Goal: Task Accomplishment & Management: Use online tool/utility

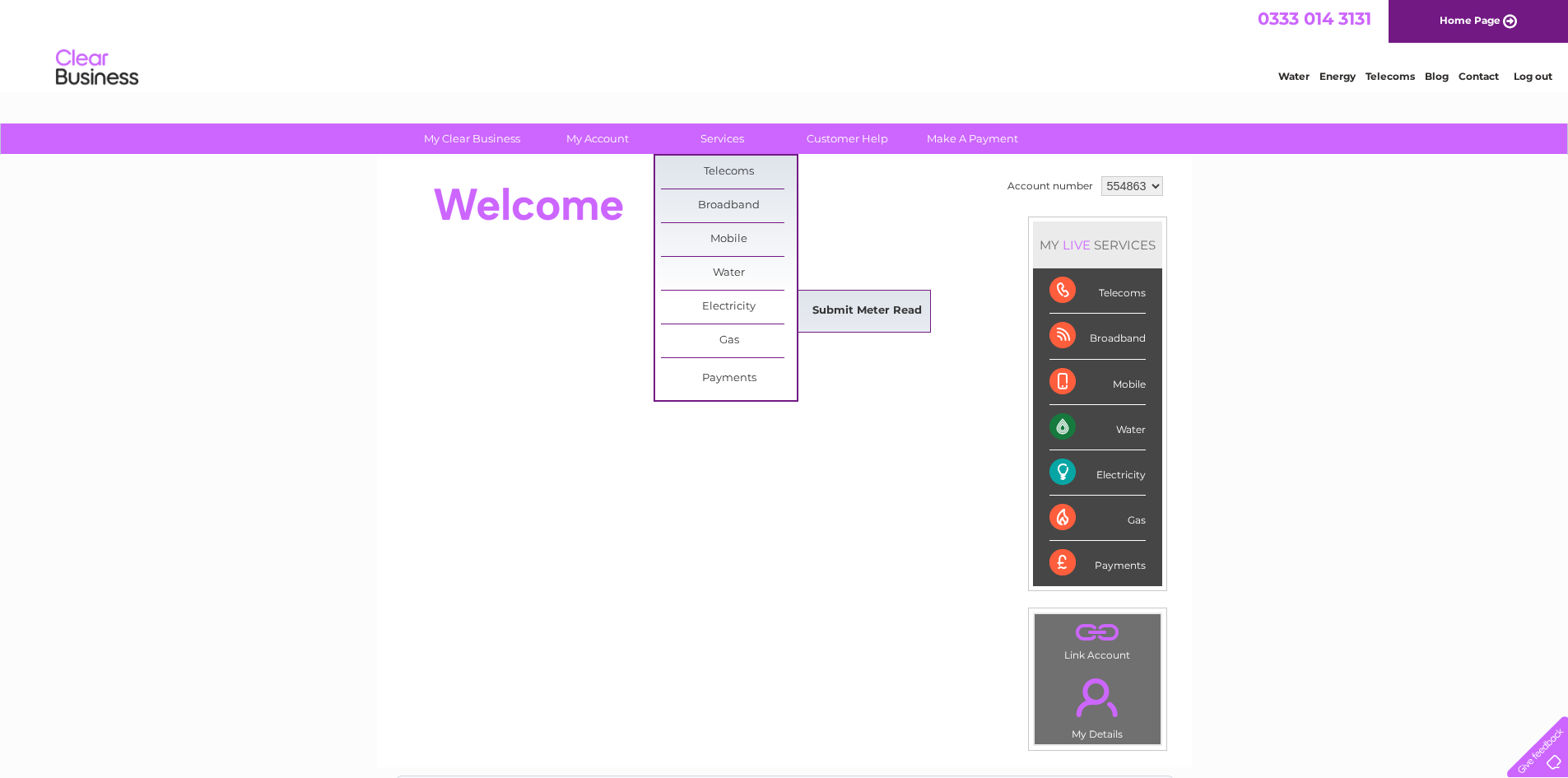
click at [828, 306] on link "Submit Meter Read" at bounding box center [867, 310] width 136 height 33
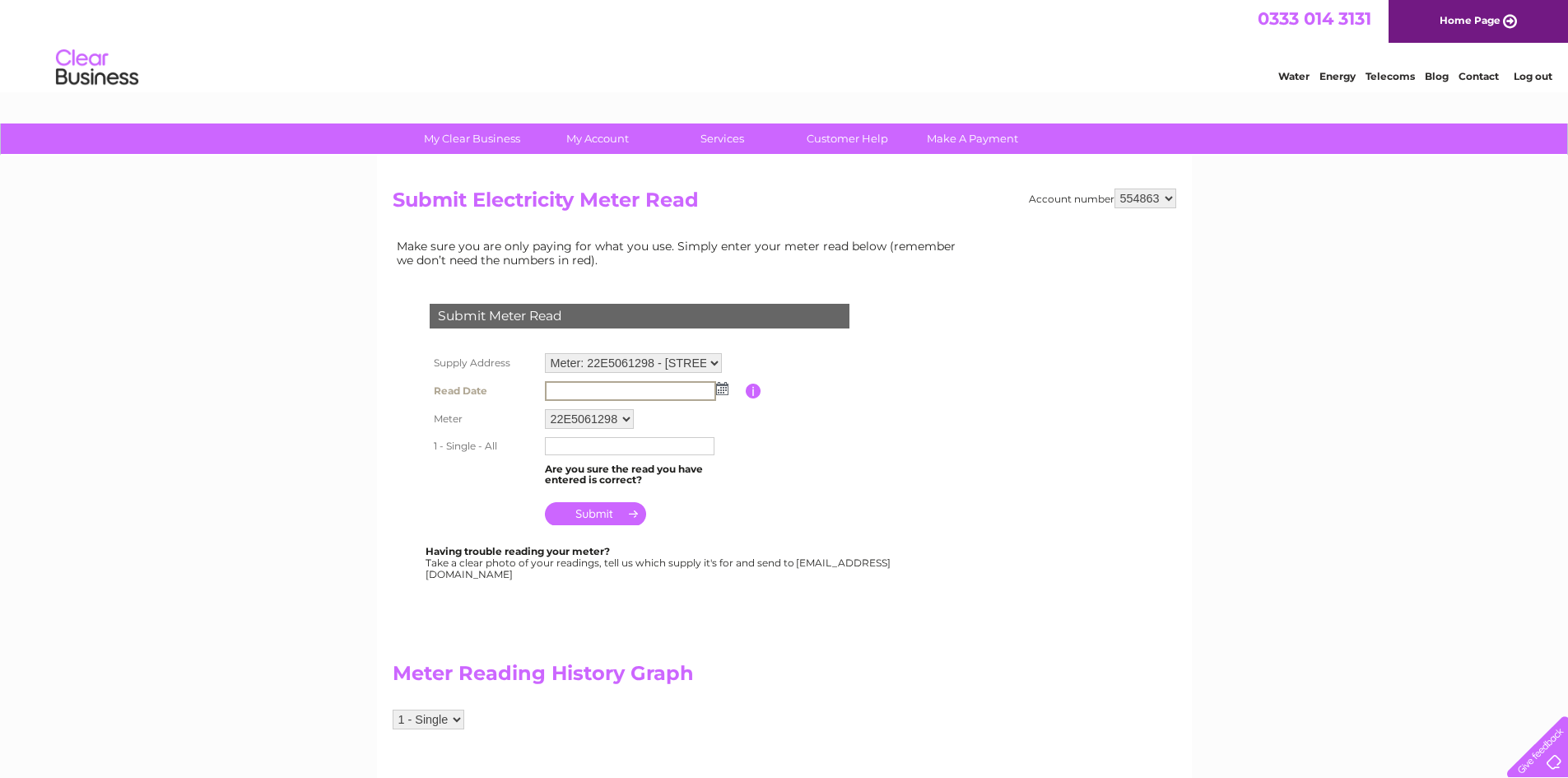
click at [555, 389] on input "text" at bounding box center [630, 390] width 171 height 20
click at [721, 392] on img at bounding box center [722, 388] width 12 height 13
drag, startPoint x: 690, startPoint y: 511, endPoint x: 669, endPoint y: 483, distance: 35.0
click at [691, 511] on link "26" at bounding box center [689, 514] width 23 height 17
type input "2025/09/26"
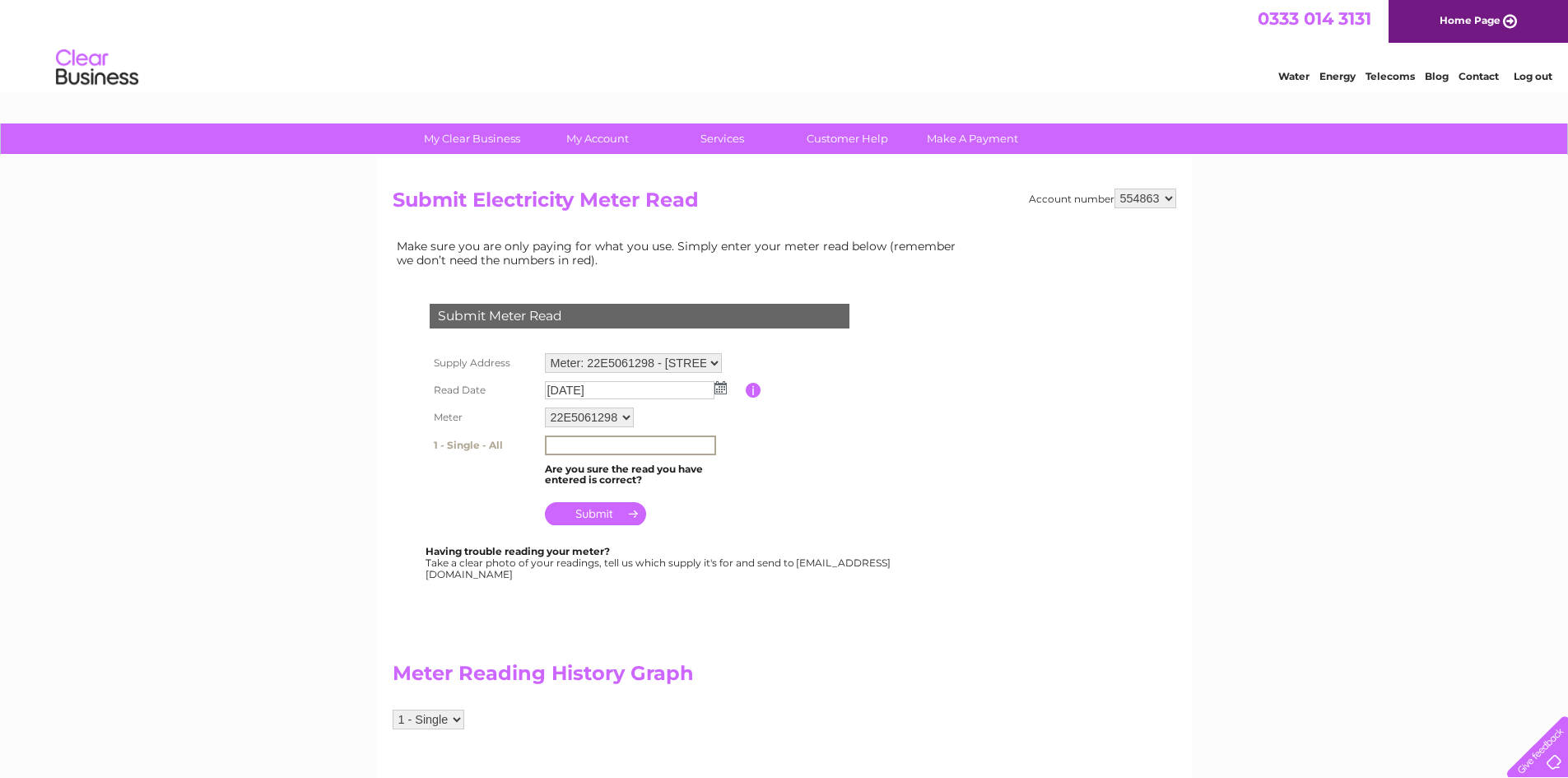
click at [559, 444] on input "text" at bounding box center [630, 445] width 171 height 20
type input "43011"
click at [595, 516] on input "submit" at bounding box center [595, 514] width 101 height 23
